Goal: Communication & Community: Answer question/provide support

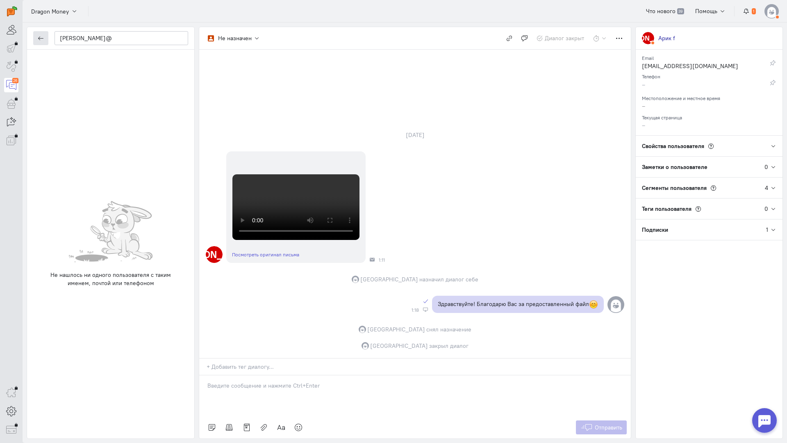
scroll to position [264, 0]
click at [45, 35] on button "button" at bounding box center [40, 38] width 15 height 14
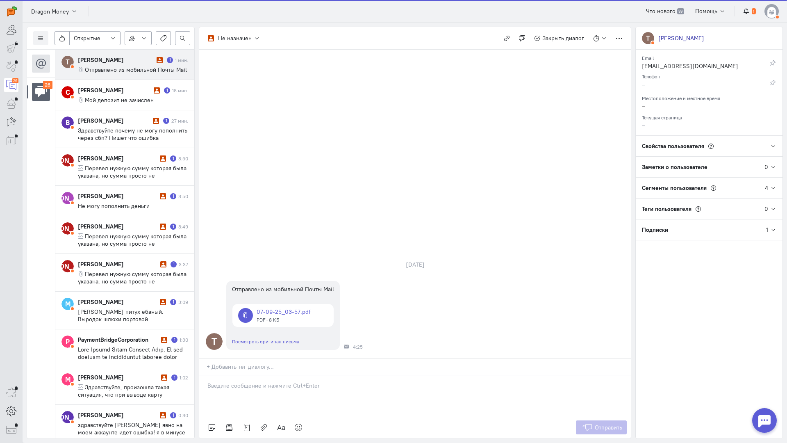
click at [132, 73] on cq-message "Отправлено из мобильной Почты Mail" at bounding box center [133, 69] width 110 height 7
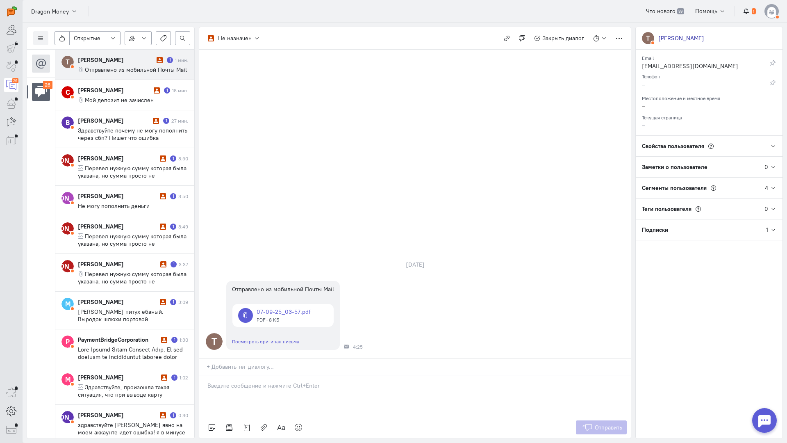
click at [107, 73] on cq-message "Отправлено из мобильной Почты Mail" at bounding box center [133, 69] width 110 height 7
click at [280, 304] on link at bounding box center [282, 315] width 101 height 23
click at [40, 39] on icon at bounding box center [41, 38] width 6 height 6
click at [61, 55] on span "Список пользователей" at bounding box center [79, 54] width 61 height 7
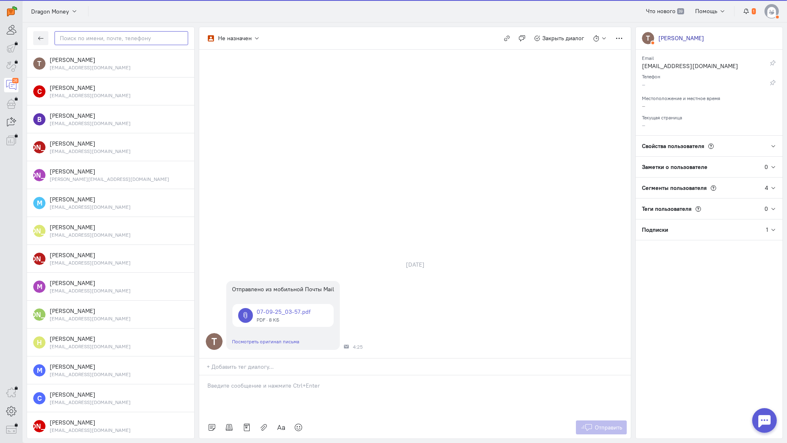
click at [93, 41] on input "text" at bounding box center [122, 38] width 134 height 14
paste input "timafej.timafej"
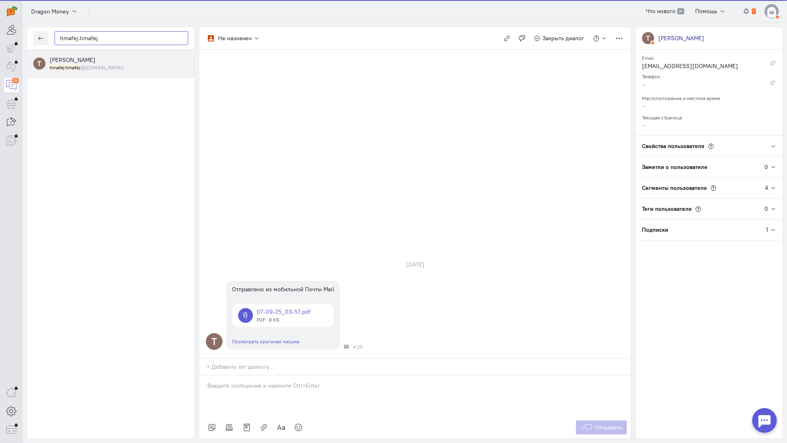
type input "timafej.timafej"
click at [89, 64] on div "[PERSON_NAME] timafej.timafej @[DOMAIN_NAME]" at bounding box center [119, 63] width 139 height 15
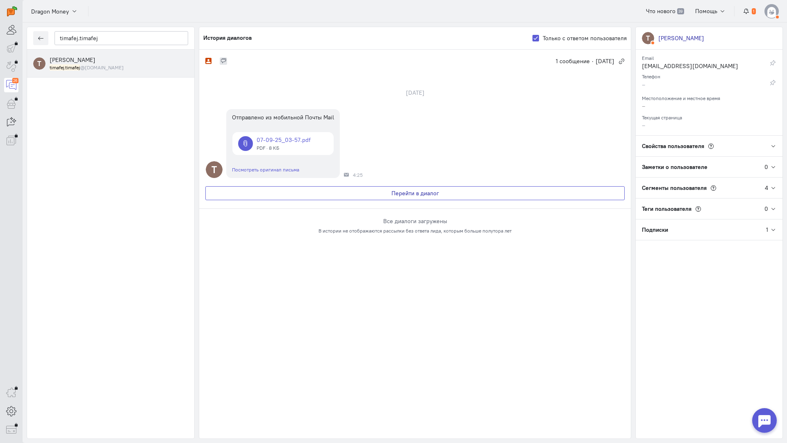
click at [305, 192] on button "Перейти в диалог" at bounding box center [414, 193] width 419 height 14
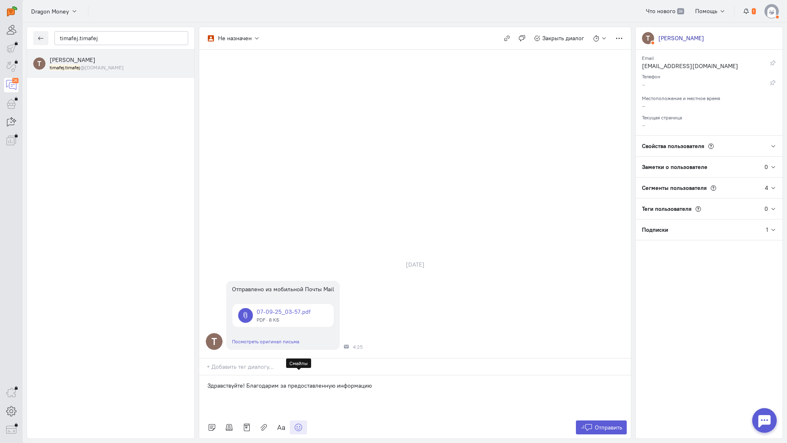
click at [298, 423] on icon at bounding box center [298, 427] width 8 height 8
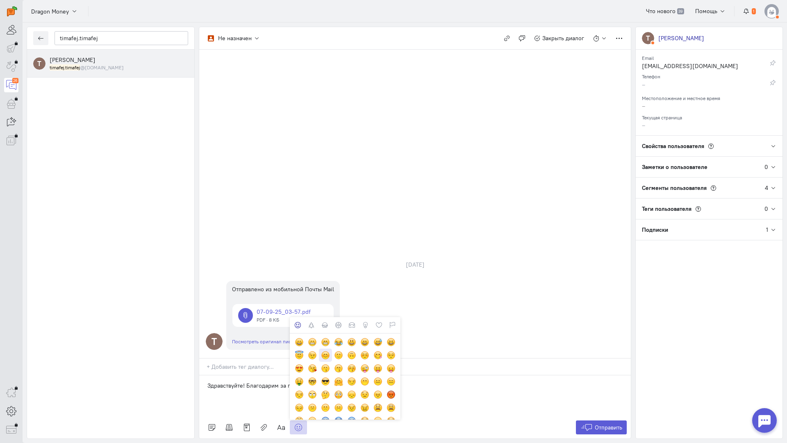
click at [326, 350] on div at bounding box center [325, 354] width 9 height 9
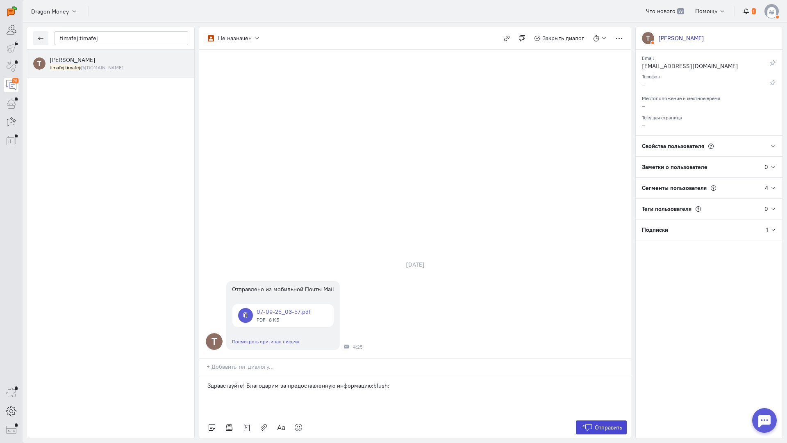
click at [619, 423] on span "Отправить" at bounding box center [608, 426] width 27 height 7
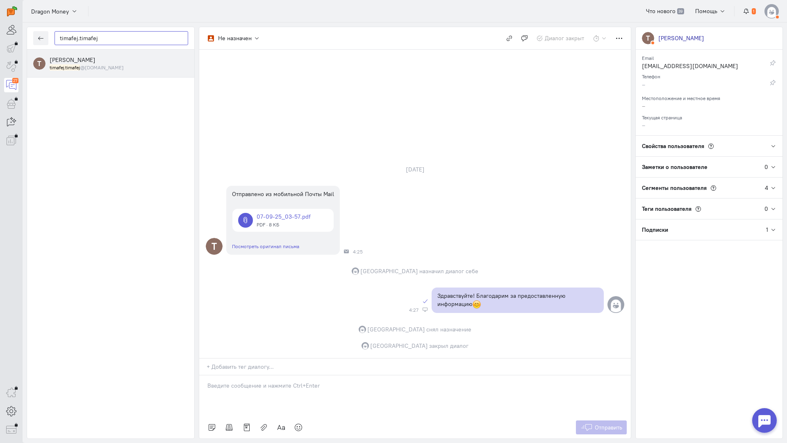
drag, startPoint x: 111, startPoint y: 41, endPoint x: 3, endPoint y: 30, distance: 109.2
click at [0, 31] on div "operator conversation-V1122-10000-3month 27" at bounding box center [393, 221] width 787 height 443
click at [39, 43] on button "button" at bounding box center [40, 38] width 15 height 14
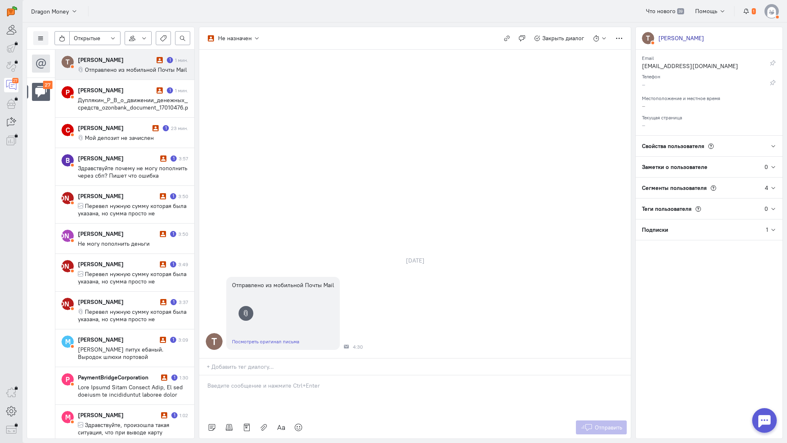
click at [145, 60] on div "[PERSON_NAME]" at bounding box center [116, 60] width 77 height 8
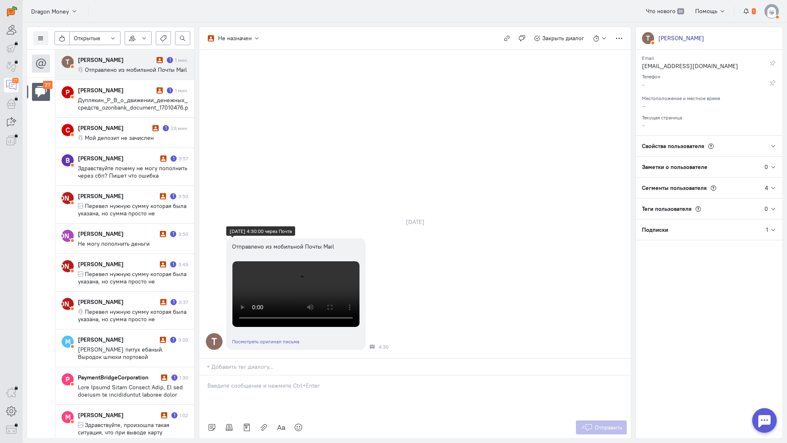
scroll to position [164, 0]
click at [329, 261] on video at bounding box center [295, 294] width 127 height 66
click at [313, 261] on video at bounding box center [295, 294] width 127 height 66
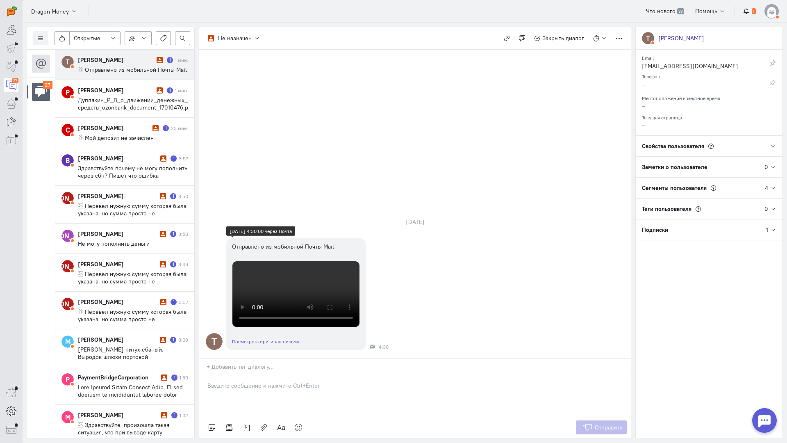
click at [313, 261] on video at bounding box center [295, 294] width 127 height 66
click at [260, 381] on p at bounding box center [414, 385] width 415 height 8
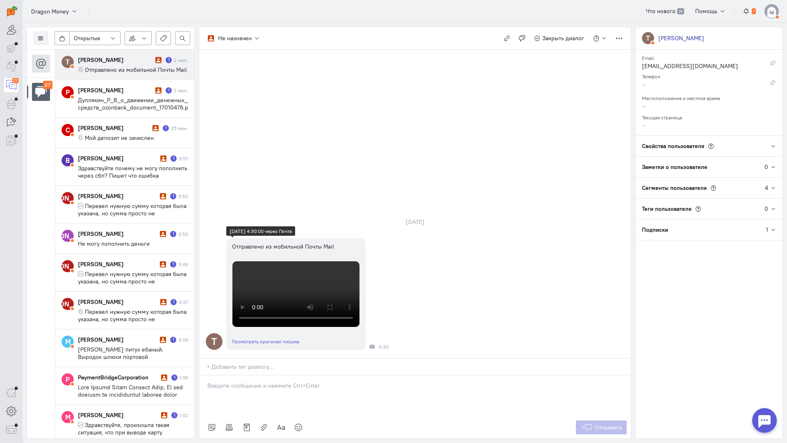
scroll to position [173, 0]
click at [299, 381] on p at bounding box center [414, 385] width 415 height 8
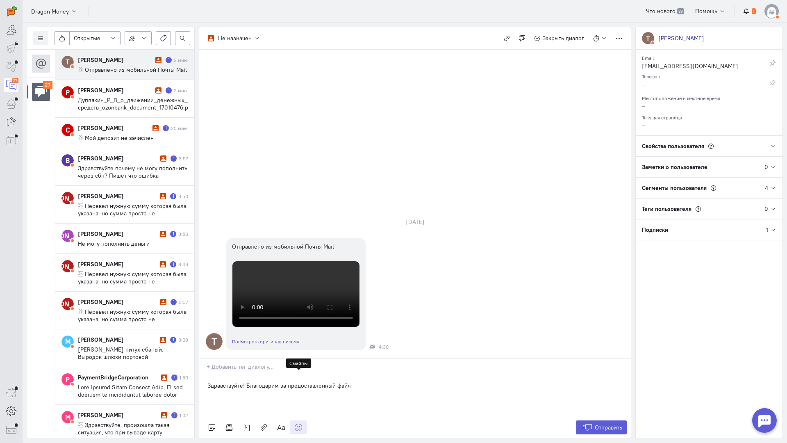
click at [296, 420] on link at bounding box center [298, 427] width 17 height 14
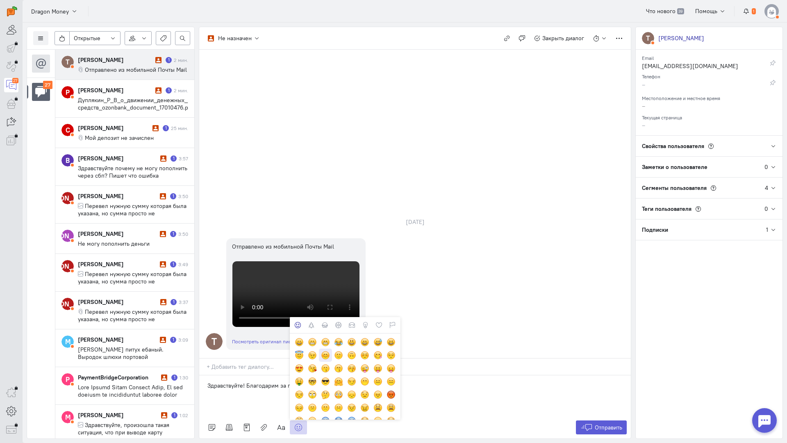
click at [328, 350] on div at bounding box center [325, 354] width 9 height 9
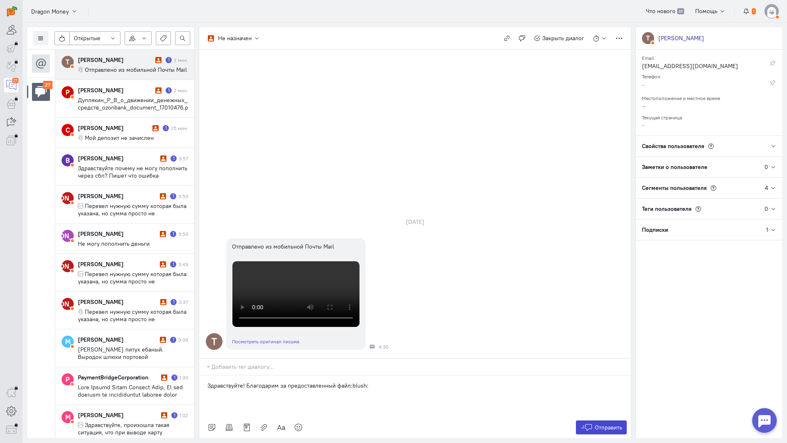
click at [589, 423] on icon at bounding box center [586, 427] width 12 height 8
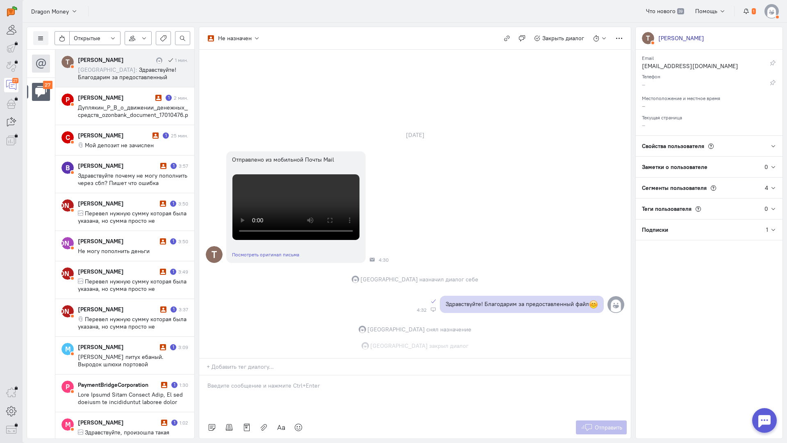
scroll to position [261, 0]
